Goal: Task Accomplishment & Management: Complete application form

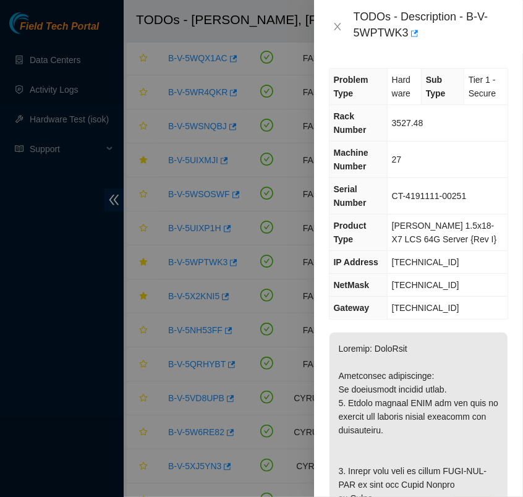
scroll to position [315, 0]
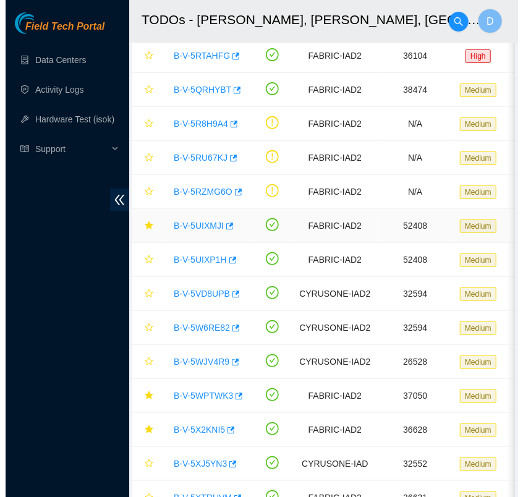
scroll to position [85, 0]
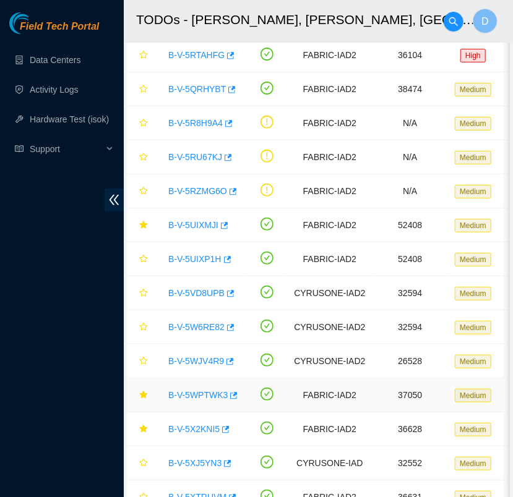
click at [203, 390] on link "B-V-5WPTWK3" at bounding box center [197, 395] width 59 height 10
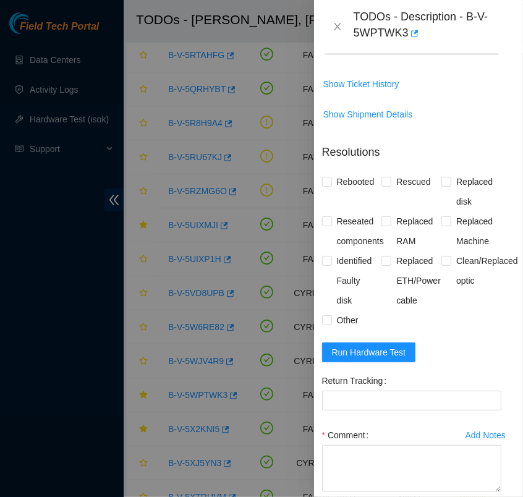
scroll to position [1114, 7]
click at [386, 359] on span "Run Hardware Test" at bounding box center [369, 352] width 74 height 14
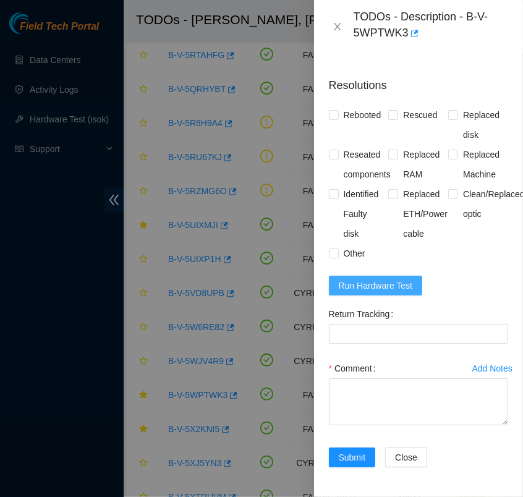
scroll to position [1243, 0]
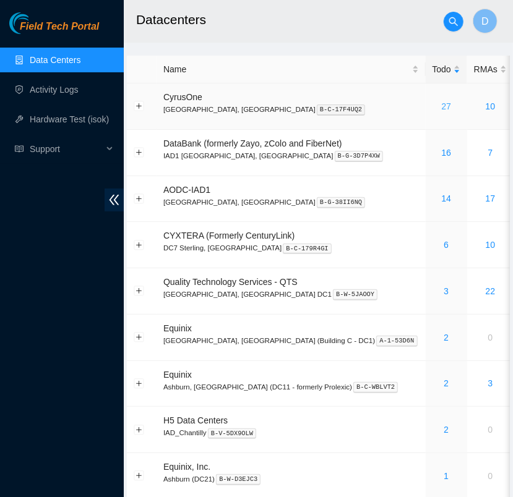
click at [441, 111] on link "27" at bounding box center [446, 106] width 10 height 10
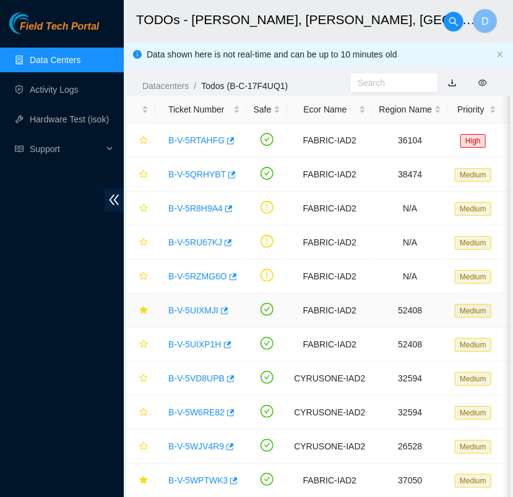
click at [223, 325] on td "B-V-5UIXMJI" at bounding box center [201, 311] width 92 height 34
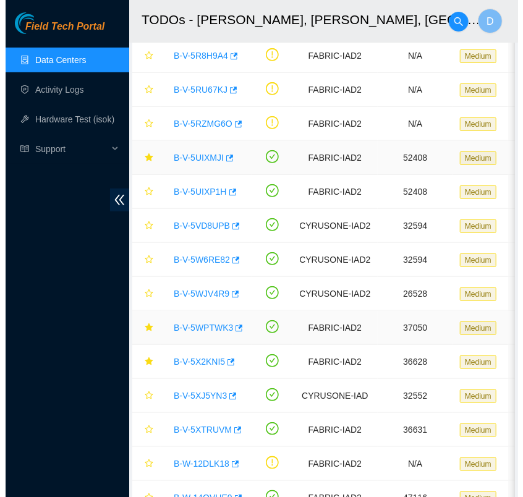
scroll to position [153, 0]
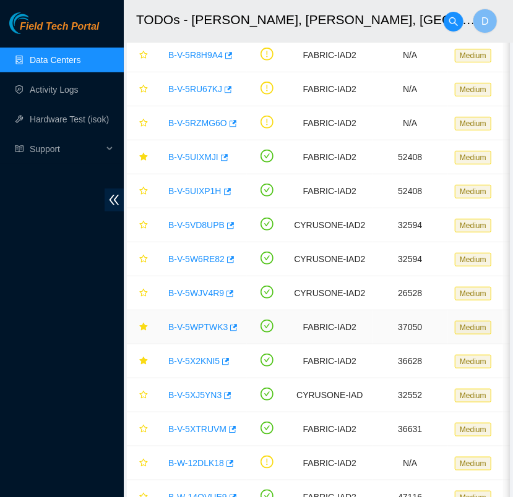
click at [207, 325] on link "B-V-5WPTWK3" at bounding box center [197, 327] width 59 height 10
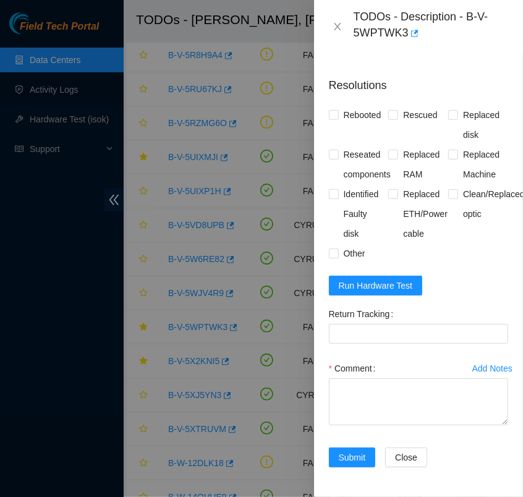
scroll to position [1195, 0]
click at [403, 293] on span "Run Hardware Test" at bounding box center [376, 286] width 74 height 14
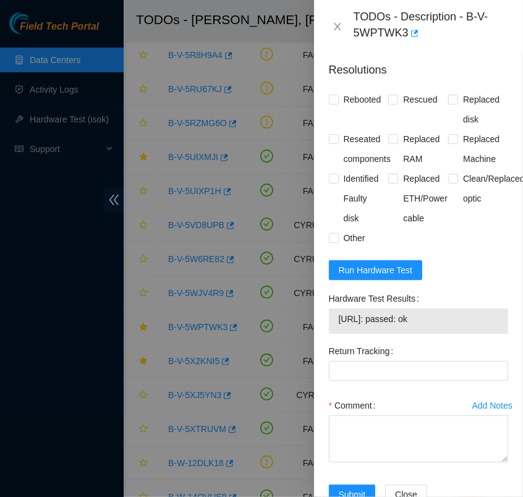
drag, startPoint x: 440, startPoint y: 373, endPoint x: 337, endPoint y: 376, distance: 104.0
click at [337, 334] on div "23.207.199.156: passed: ok" at bounding box center [418, 321] width 179 height 25
copy tbody "23.207.199.156: passed: ok"
click at [333, 103] on input "Rebooted" at bounding box center [333, 99] width 9 height 9
checkbox input "true"
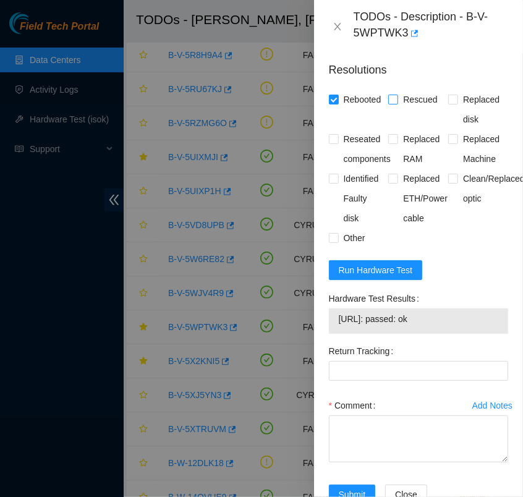
click at [395, 105] on span at bounding box center [393, 100] width 10 height 10
click at [395, 103] on input "Rescued" at bounding box center [392, 99] width 9 height 9
checkbox input "true"
click at [449, 103] on input "Replaced disk" at bounding box center [453, 99] width 9 height 9
checkbox input "true"
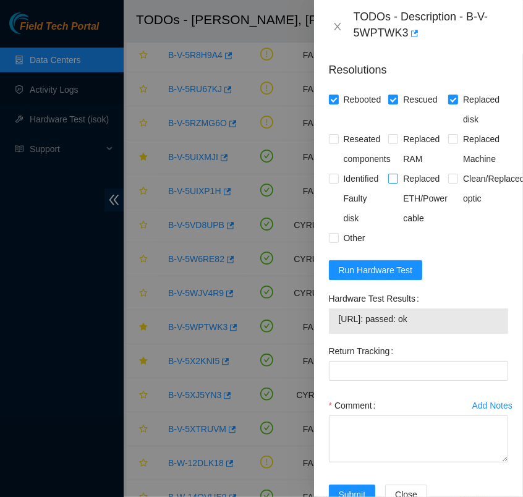
scroll to position [1296, 0]
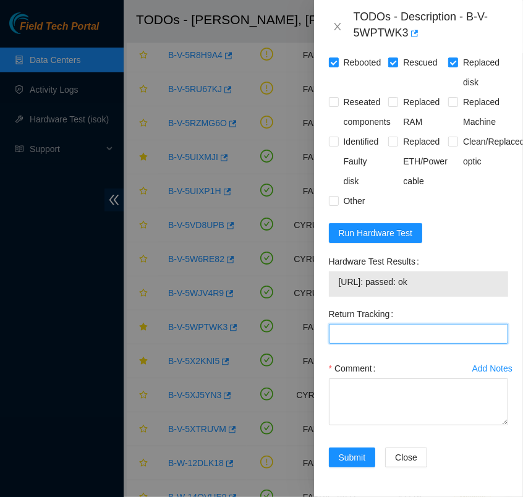
click at [363, 330] on Tracking "Return Tracking" at bounding box center [418, 334] width 179 height 20
paste Tracking "463470061792"
type Tracking "463470061792"
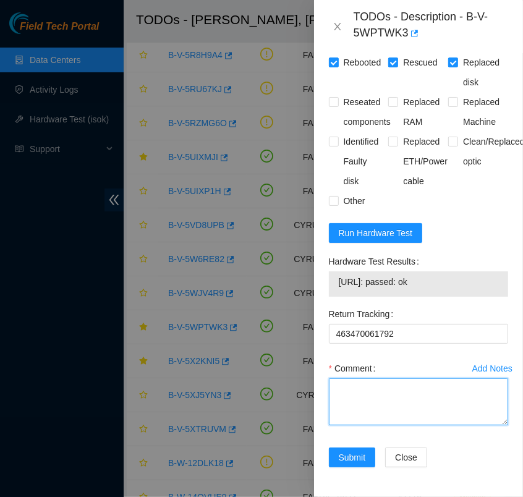
click at [376, 397] on textarea "Comment" at bounding box center [418, 402] width 179 height 47
paste textarea "- contacted NOCC logn has completed your request (B-V-5X2KNI5, B-V-5WPTWK3) Mes…"
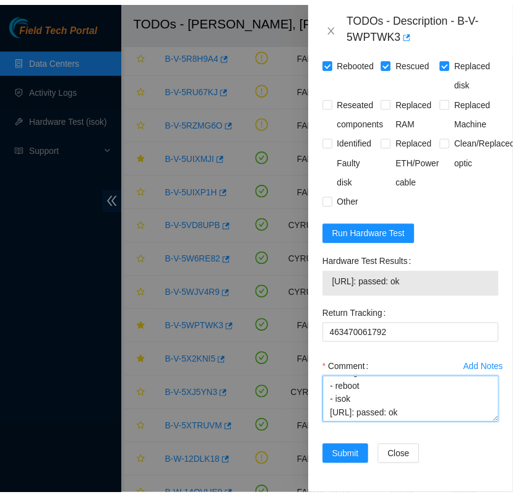
scroll to position [254, 0]
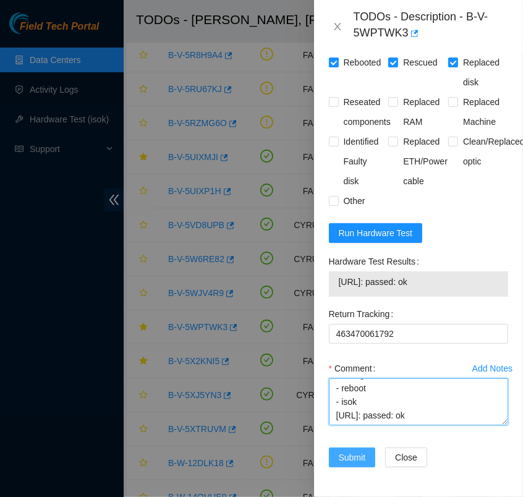
type textarea "- contacted NOCC logn has completed your request (B-V-5X2KNI5, B-V-5WPTWK3) Mes…"
click at [352, 451] on span "Submit" at bounding box center [352, 458] width 27 height 14
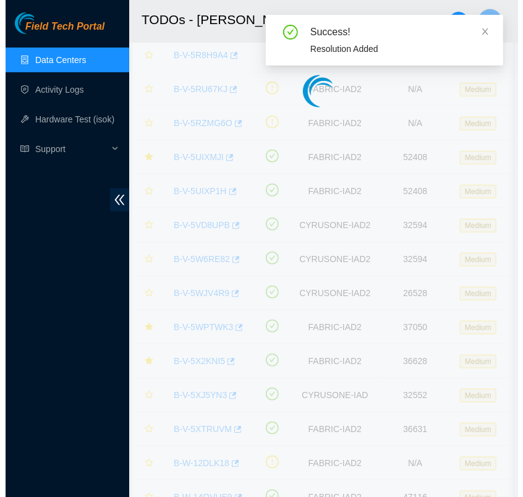
scroll to position [310, 0]
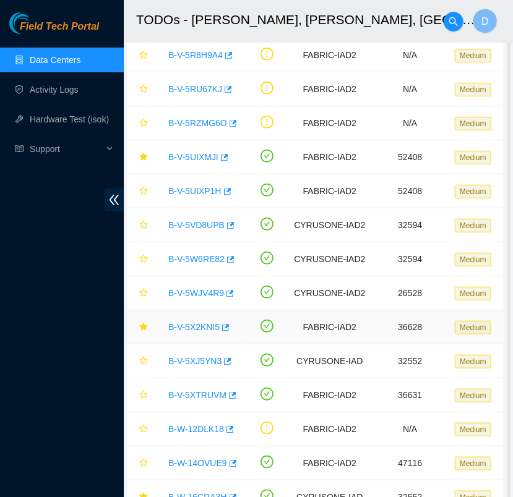
click at [205, 322] on link "B-V-5X2KNI5" at bounding box center [193, 327] width 51 height 10
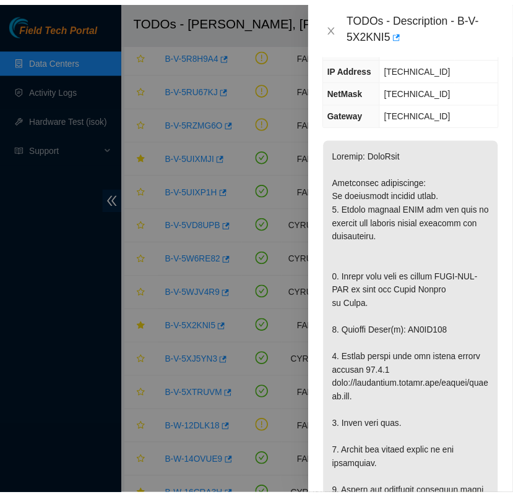
scroll to position [198, 0]
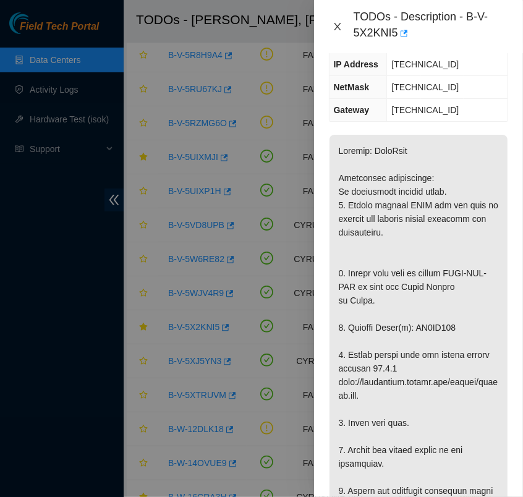
click at [340, 29] on icon "close" at bounding box center [337, 26] width 7 height 7
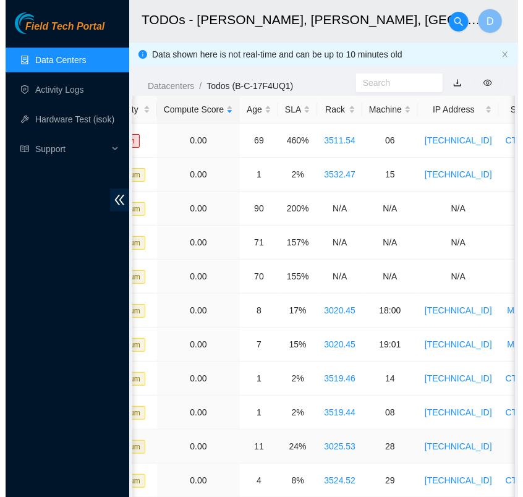
scroll to position [0, 0]
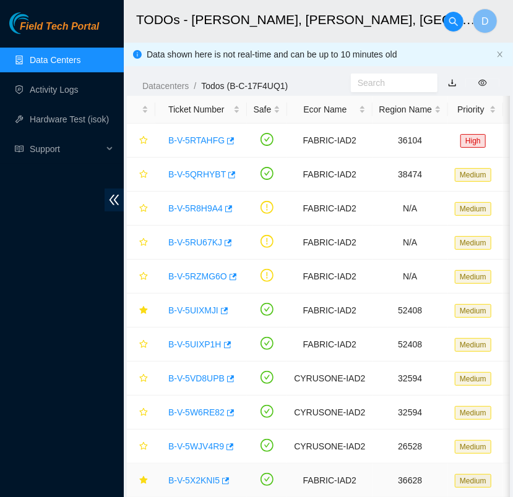
click at [209, 477] on link "B-V-5X2KNI5" at bounding box center [193, 481] width 51 height 10
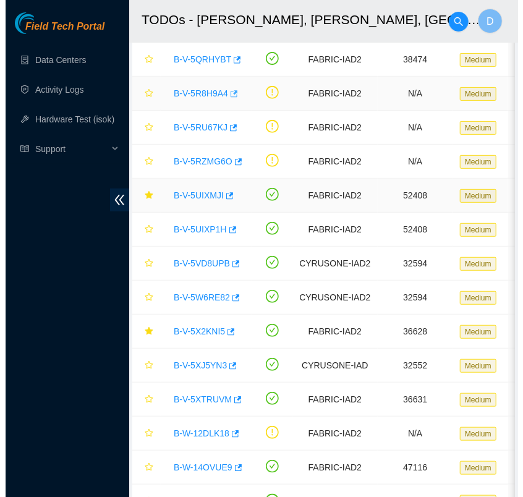
scroll to position [118, 0]
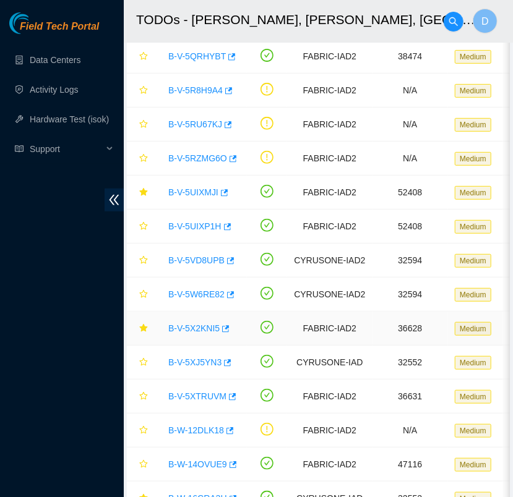
click at [188, 324] on link "B-V-5X2KNI5" at bounding box center [193, 329] width 51 height 10
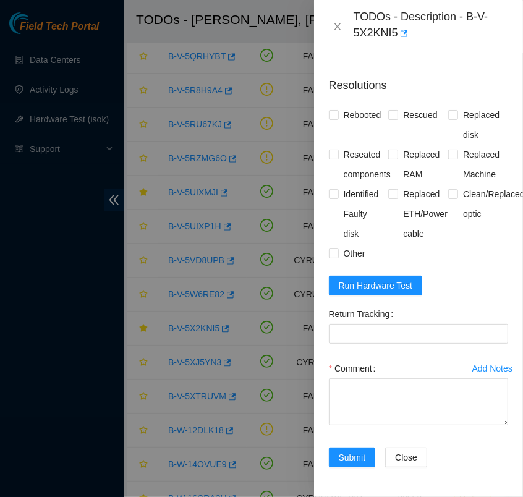
scroll to position [1213, 0]
click at [329, 119] on input "Rebooted" at bounding box center [333, 114] width 9 height 9
checkbox input "true"
click at [388, 119] on input "Rescued" at bounding box center [392, 114] width 9 height 9
checkbox input "true"
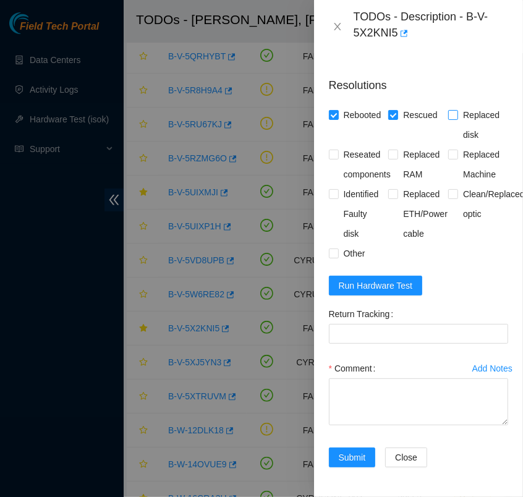
click at [450, 120] on span at bounding box center [454, 115] width 10 height 10
click at [450, 119] on input "Replaced disk" at bounding box center [453, 114] width 9 height 9
checkbox input "true"
click at [353, 344] on Tracking "Return Tracking" at bounding box center [418, 334] width 179 height 20
paste Tracking "463470062571"
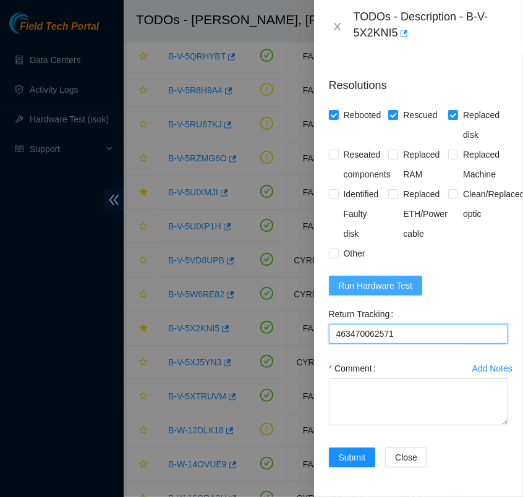
type Tracking "463470062571"
click at [410, 296] on button "Run Hardware Test" at bounding box center [376, 286] width 94 height 20
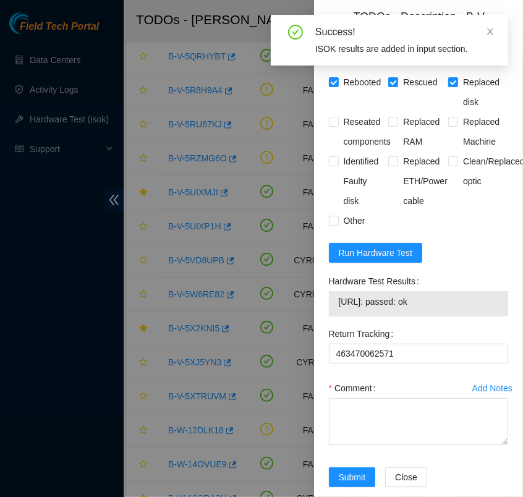
drag, startPoint x: 431, startPoint y: 354, endPoint x: 341, endPoint y: 365, distance: 90.4
click at [341, 314] on td "[URL]: passed: ok" at bounding box center [418, 303] width 161 height 19
copy span "[URL]: passed: ok"
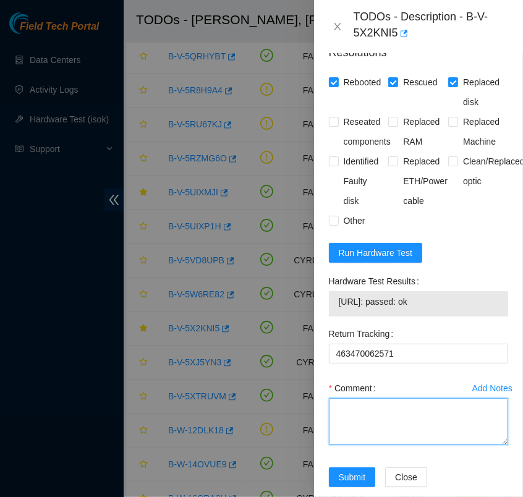
click at [391, 445] on textarea "Comment" at bounding box center [418, 421] width 179 height 47
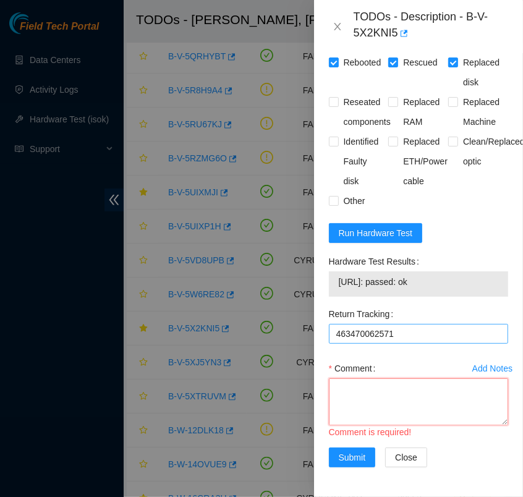
paste textarea "- contacted NOCC logn has completed your request (B-V-5X2KNI5, B-V-5WPTWK3) Mes…"
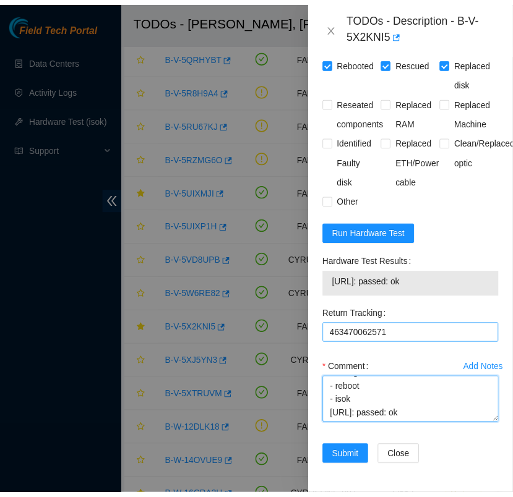
scroll to position [254, 0]
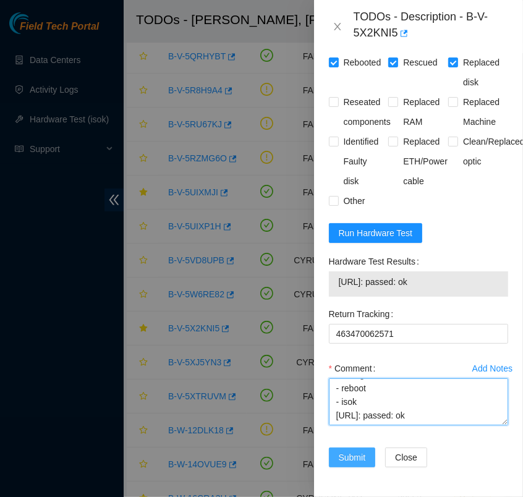
type textarea "- contacted NOCC logn has completed your request (B-V-5X2KNI5, B-V-5WPTWK3) Mes…"
click at [351, 453] on span "Submit" at bounding box center [352, 458] width 27 height 14
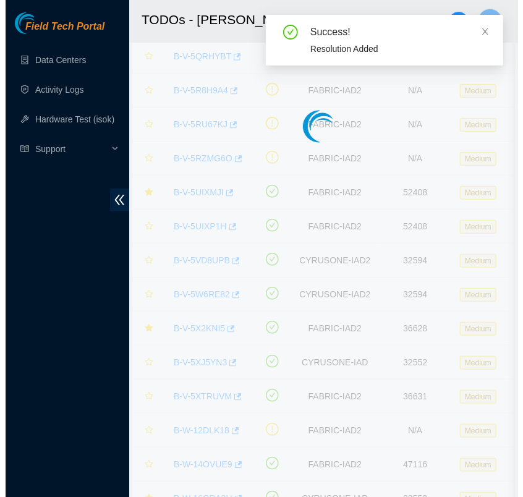
scroll to position [310, 0]
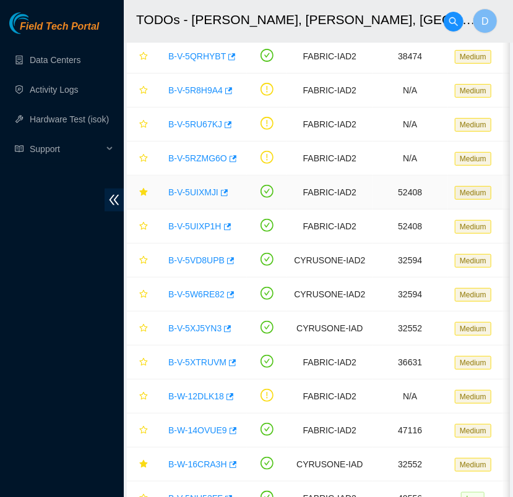
click at [193, 191] on link "B-V-5UIXMJI" at bounding box center [193, 192] width 50 height 10
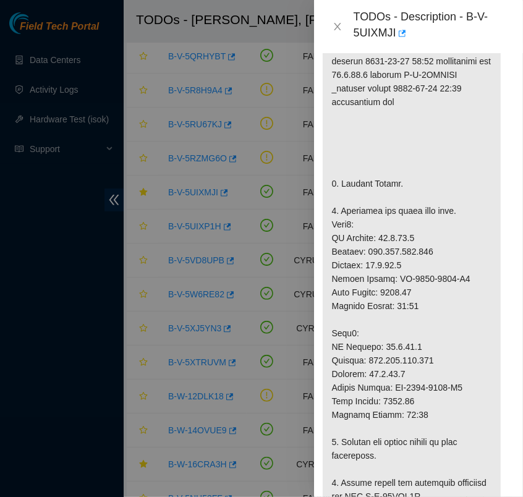
scroll to position [0, 7]
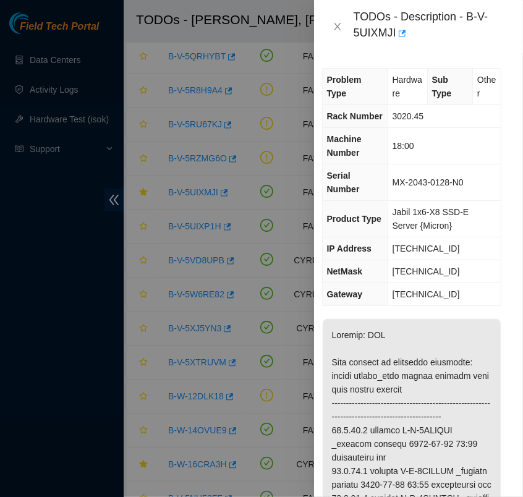
click at [170, 371] on div at bounding box center [261, 248] width 523 height 497
click at [341, 23] on icon "close" at bounding box center [338, 27] width 10 height 10
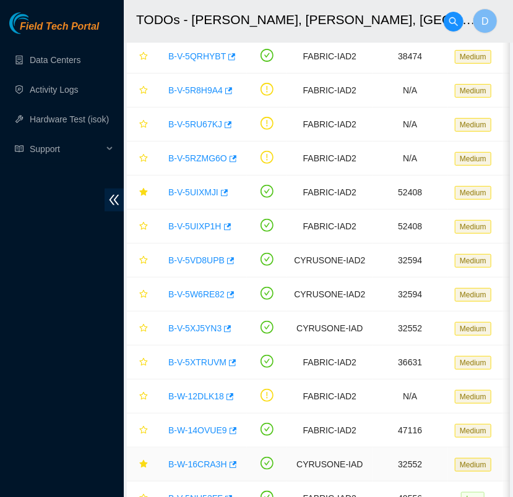
click at [194, 461] on link "B-W-16CRA3H" at bounding box center [197, 465] width 59 height 10
click at [513, 0] on div at bounding box center [513, 0] width 0 height 0
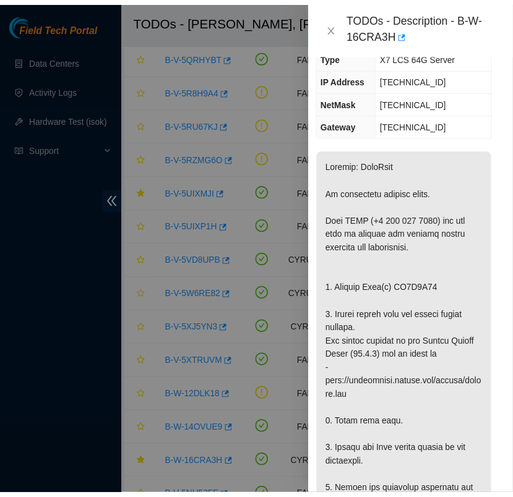
scroll to position [335, 7]
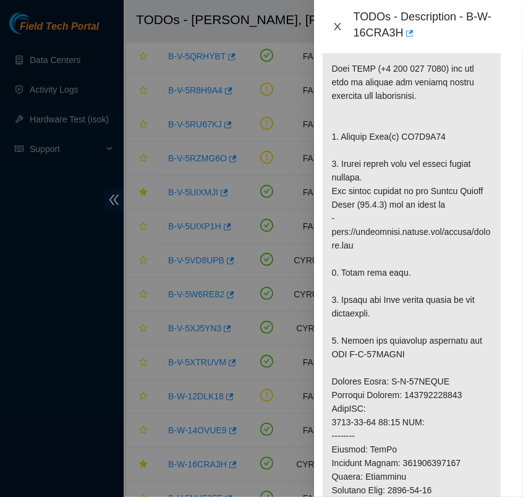
click at [334, 31] on icon "close" at bounding box center [338, 27] width 10 height 10
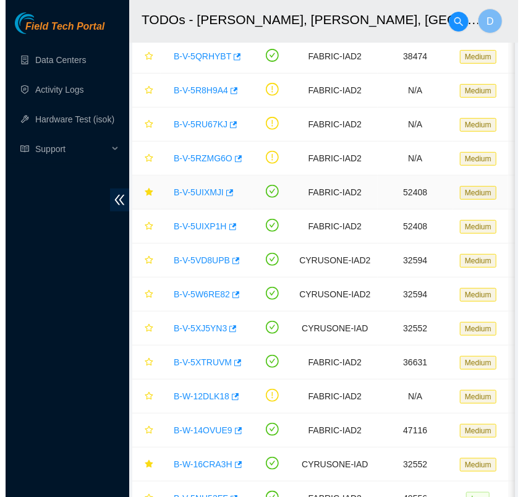
scroll to position [298, 7]
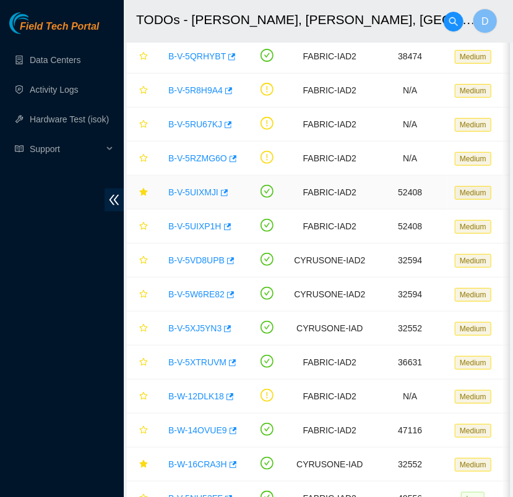
click at [206, 189] on link "B-V-5UIXMJI" at bounding box center [193, 192] width 50 height 10
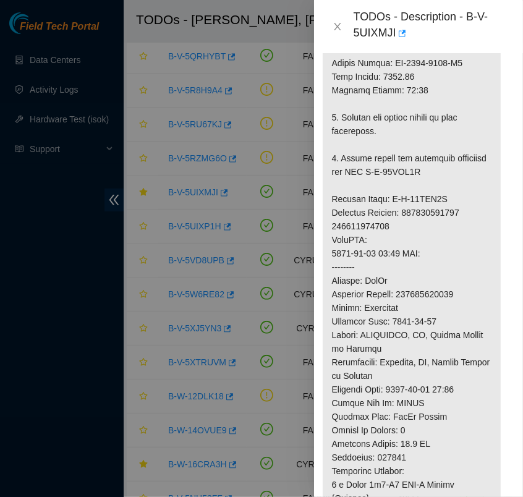
scroll to position [777, 7]
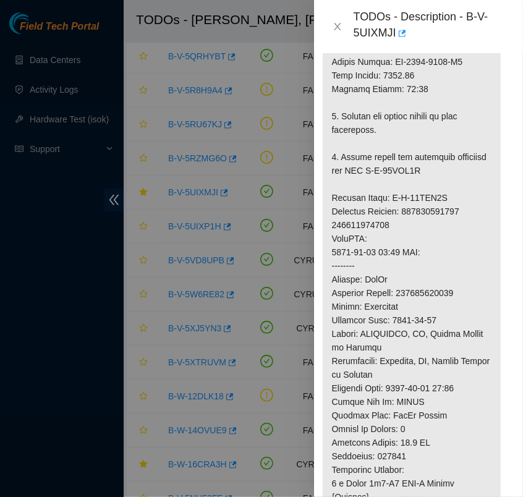
click at [393, 73] on p at bounding box center [412, 95] width 178 height 1107
drag, startPoint x: 411, startPoint y: 74, endPoint x: 377, endPoint y: 77, distance: 34.2
click at [377, 77] on p at bounding box center [412, 95] width 178 height 1107
copy p "[TECHNICAL_ID]"
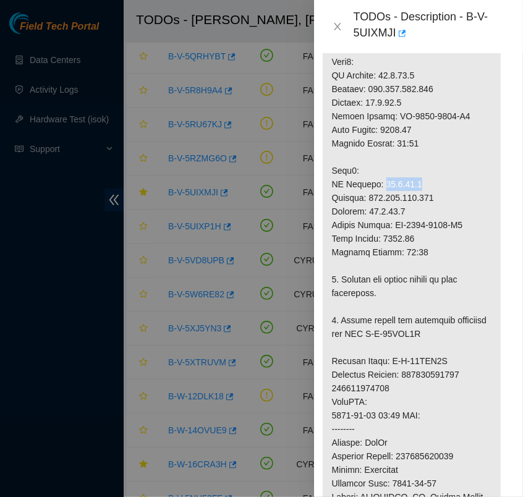
scroll to position [607, 7]
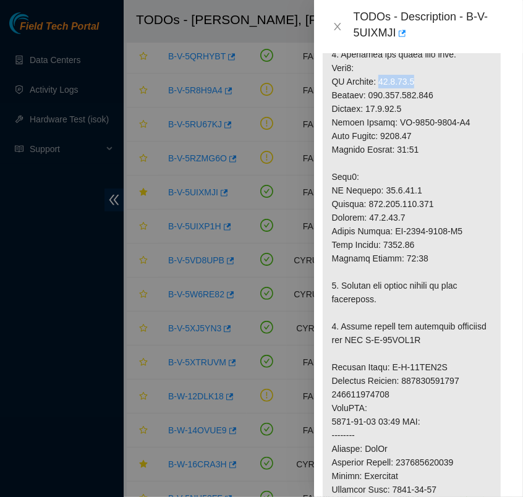
drag, startPoint x: 411, startPoint y: 133, endPoint x: 377, endPoint y: 137, distance: 33.6
click at [377, 137] on p at bounding box center [412, 265] width 178 height 1107
copy p "[TECHNICAL_ID]"
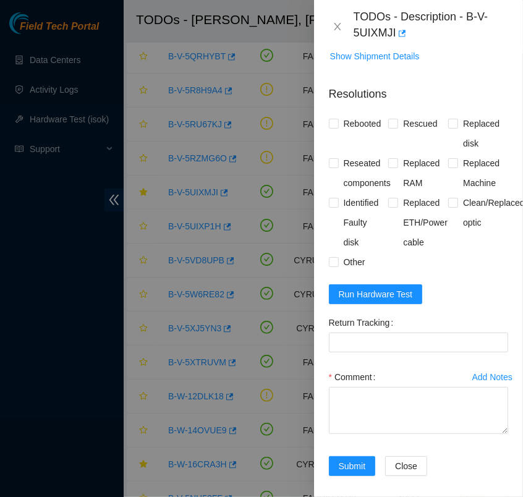
scroll to position [1516, 0]
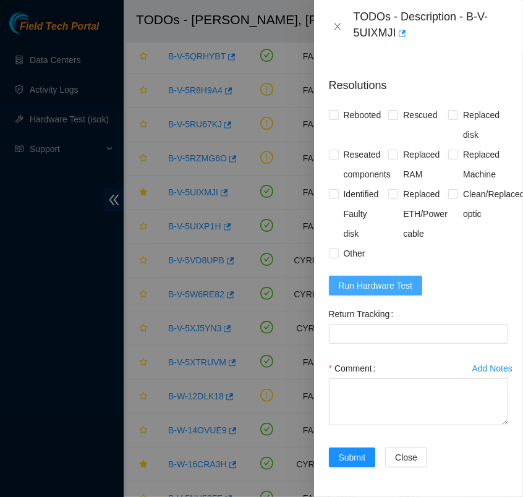
click at [349, 279] on span "Run Hardware Test" at bounding box center [376, 286] width 74 height 14
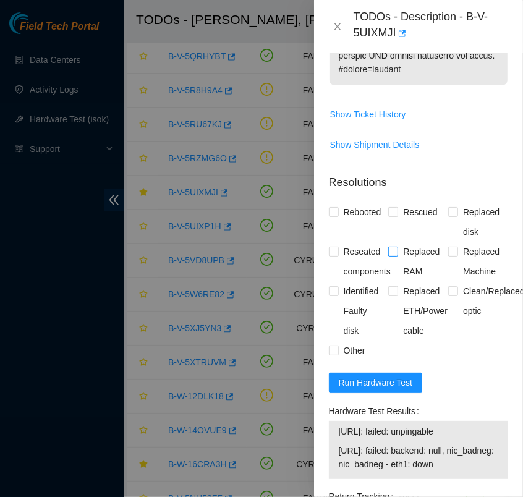
scroll to position [1559, 0]
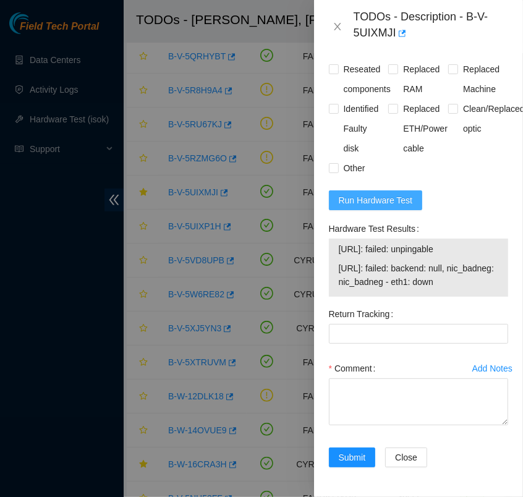
click at [408, 207] on span "Run Hardware Test" at bounding box center [376, 201] width 74 height 14
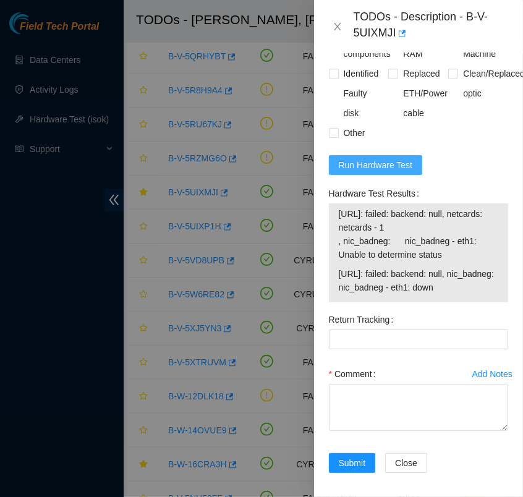
click at [379, 172] on span "Run Hardware Test" at bounding box center [376, 165] width 74 height 14
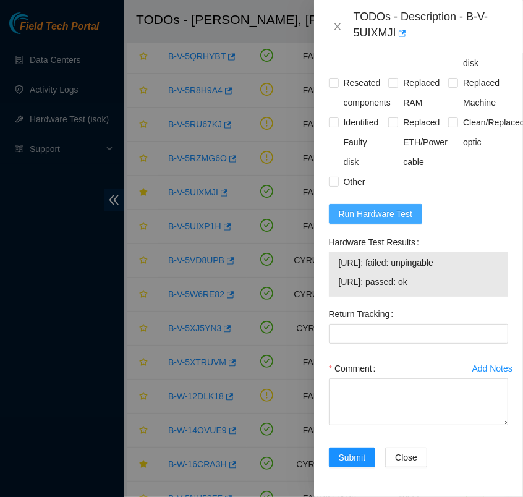
click at [366, 221] on span "Run Hardware Test" at bounding box center [376, 214] width 74 height 14
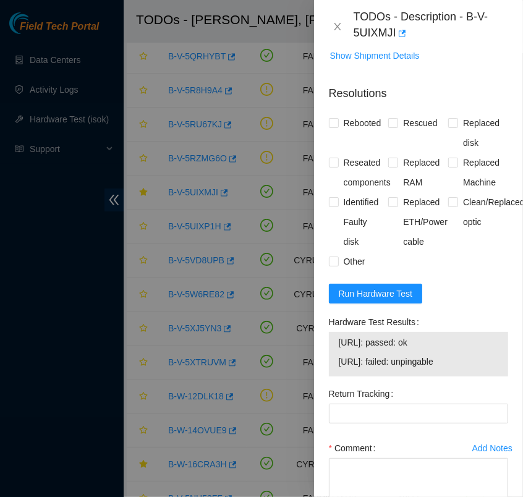
scroll to position [1430, 0]
click at [385, 301] on span "Run Hardware Test" at bounding box center [376, 294] width 74 height 14
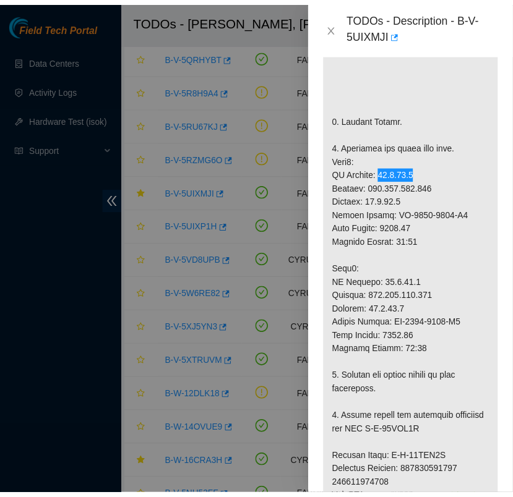
scroll to position [512, 0]
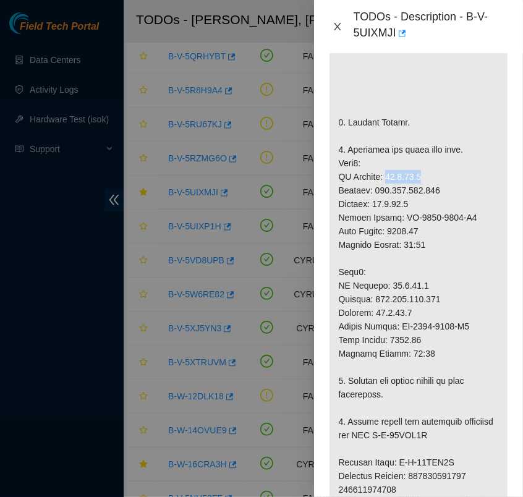
click at [337, 29] on icon "close" at bounding box center [338, 27] width 10 height 10
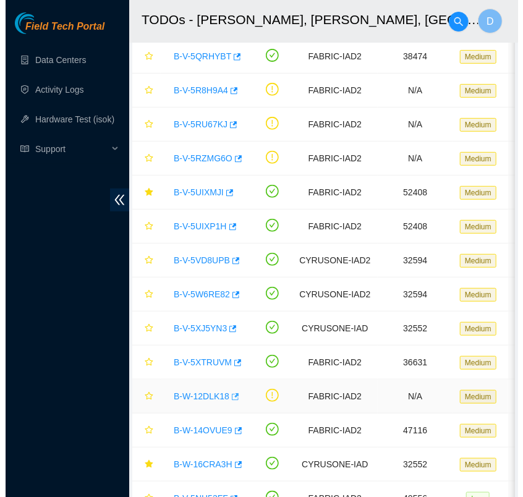
scroll to position [334, 0]
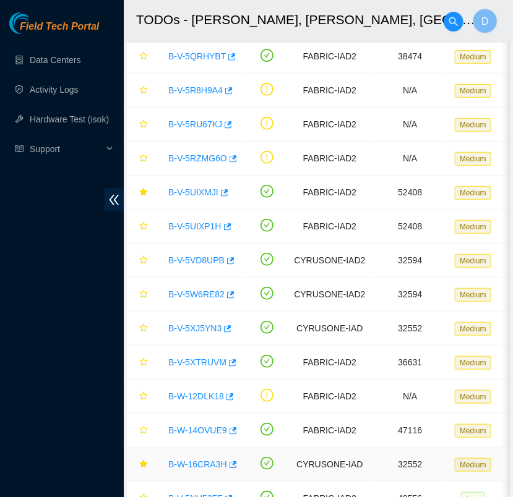
drag, startPoint x: 204, startPoint y: 460, endPoint x: 203, endPoint y: 469, distance: 8.7
click at [204, 460] on link "B-W-16CRA3H" at bounding box center [197, 465] width 59 height 10
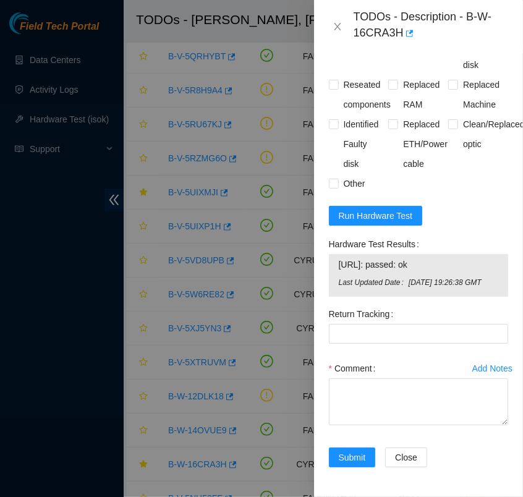
scroll to position [1203, 0]
drag, startPoint x: 435, startPoint y: 268, endPoint x: 337, endPoint y: 273, distance: 98.5
click at [337, 273] on div "[URL]: passed: ok Last Updated Date [DATE] 19:26:38 GMT" at bounding box center [418, 275] width 179 height 43
copy tbody "[URL]: passed: ok"
click at [397, 344] on Tracking "Return Tracking" at bounding box center [418, 334] width 179 height 20
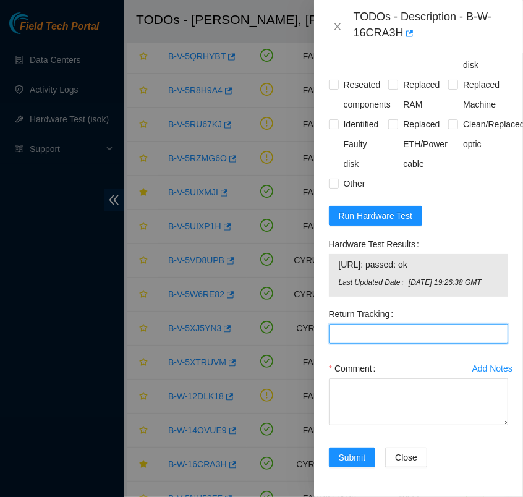
paste Tracking "463470056900"
type Tracking "463470056900"
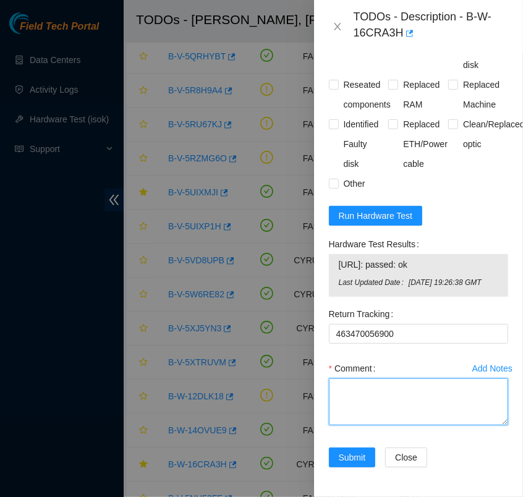
click at [361, 406] on textarea "Comment" at bounding box center [418, 402] width 179 height 47
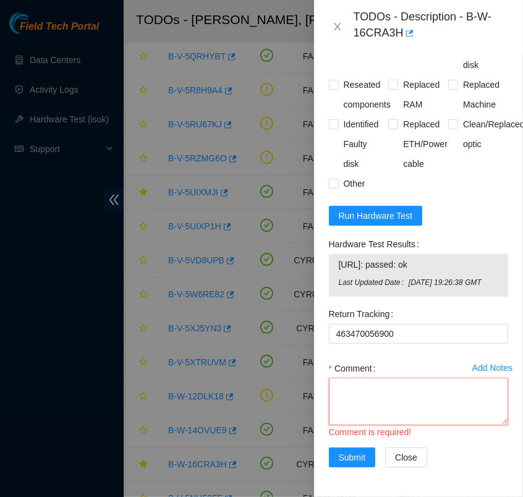
scroll to position [10, 0]
paste textarea "463470056900"
type textarea "463470056900"
paste textarea "- verified rack and machine sn - powered down server - replaced old sn ZC1E0Y25…"
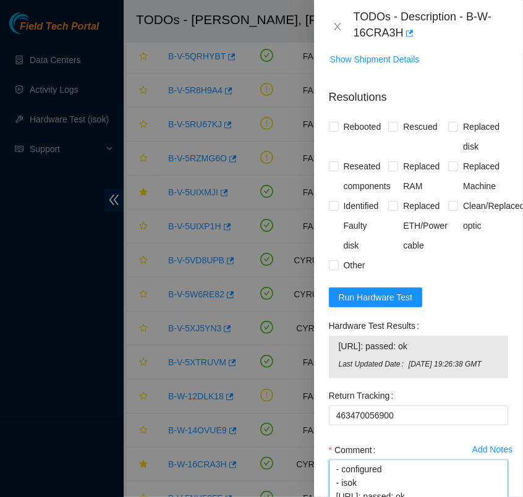
scroll to position [1104, 0]
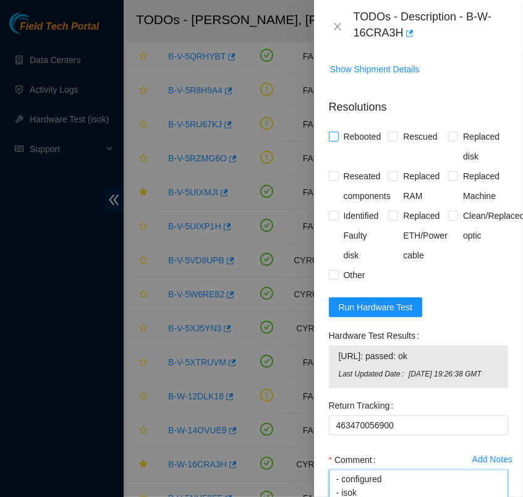
type textarea "- verified rack and machine sn - powered down server - replaced old sn ZC1E0Y25…"
click at [329, 140] on input "Rebooted" at bounding box center [333, 136] width 9 height 9
checkbox input "true"
click at [388, 140] on input "Rescued" at bounding box center [392, 136] width 9 height 9
checkbox input "true"
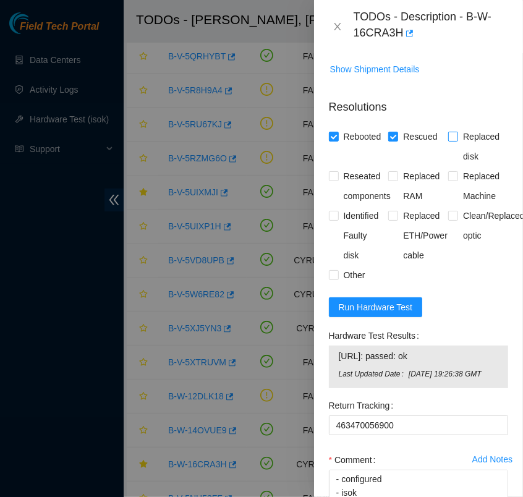
click at [449, 140] on input "Replaced disk" at bounding box center [453, 136] width 9 height 9
checkbox input "true"
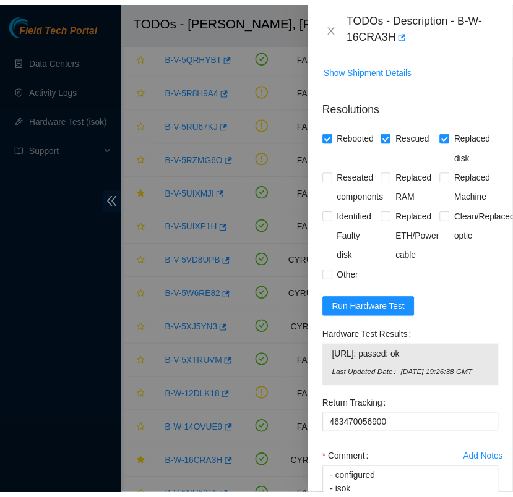
scroll to position [1230, 0]
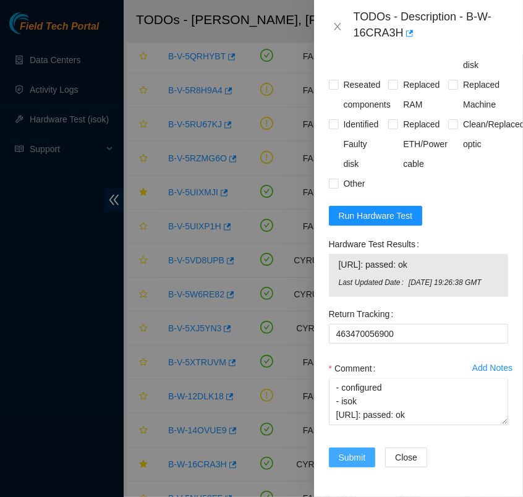
click at [366, 451] on span "Submit" at bounding box center [352, 458] width 27 height 14
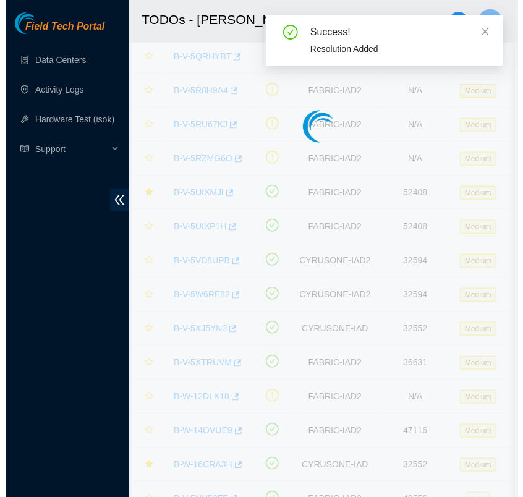
scroll to position [311, 0]
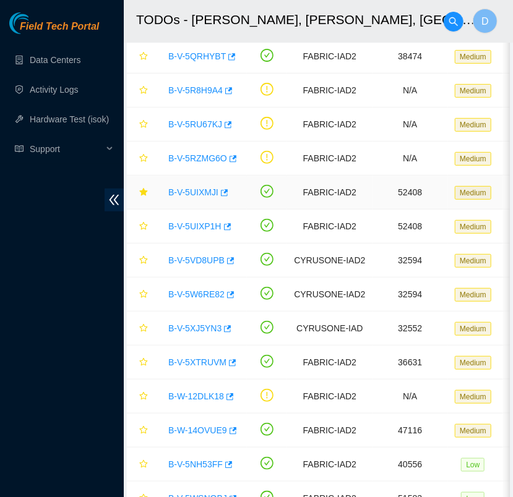
click at [197, 190] on link "B-V-5UIXMJI" at bounding box center [193, 192] width 50 height 10
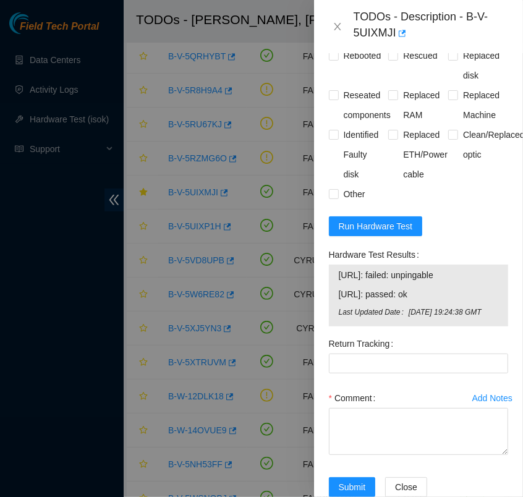
scroll to position [1502, 0]
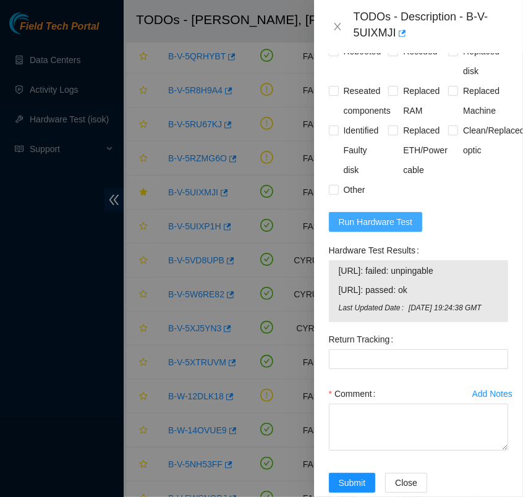
click at [366, 229] on span "Run Hardware Test" at bounding box center [376, 222] width 74 height 14
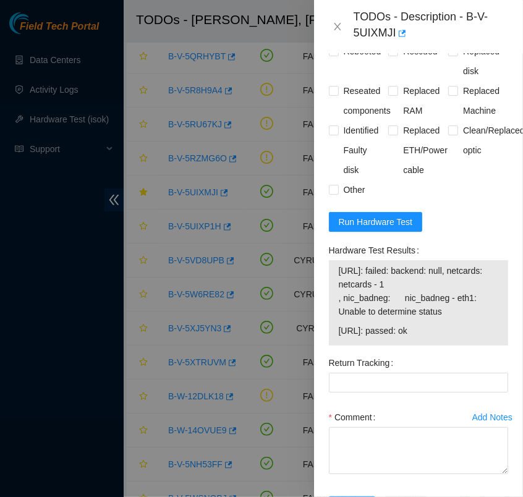
scroll to position [1502, 7]
